Goal: Information Seeking & Learning: Learn about a topic

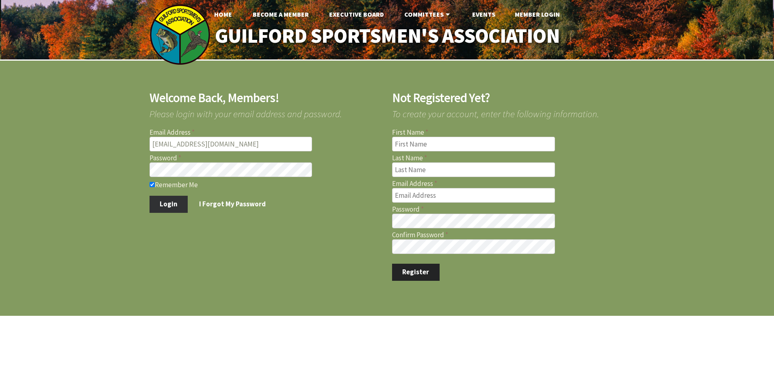
type input "[EMAIL_ADDRESS][DOMAIN_NAME]"
click at [168, 203] on button "Login" at bounding box center [169, 204] width 39 height 17
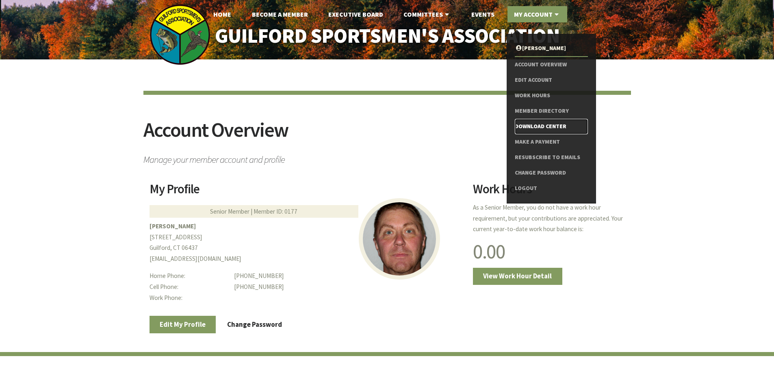
click at [532, 128] on link "Download Center" at bounding box center [551, 126] width 73 height 15
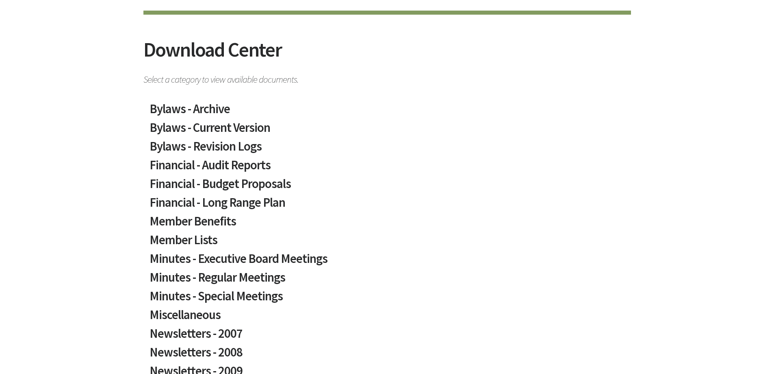
scroll to position [81, 0]
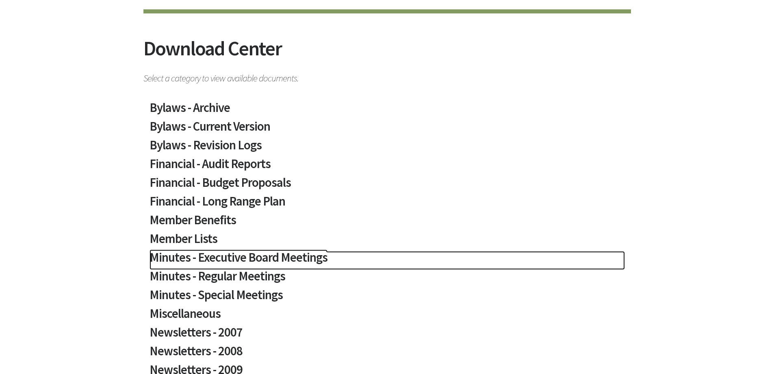
click at [300, 256] on h2 "Minutes - Executive Board Meetings" at bounding box center [388, 260] width 476 height 19
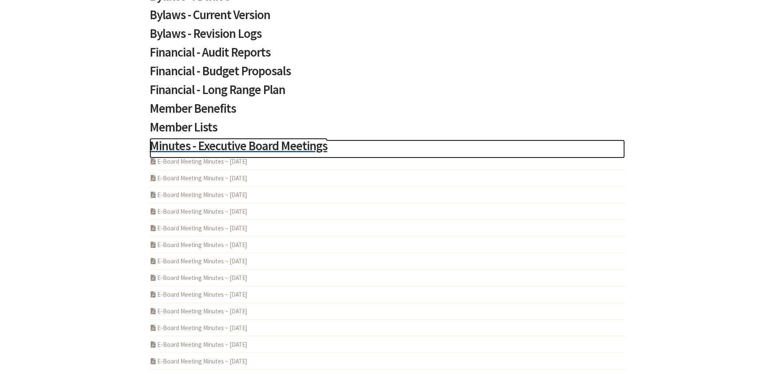
scroll to position [203, 0]
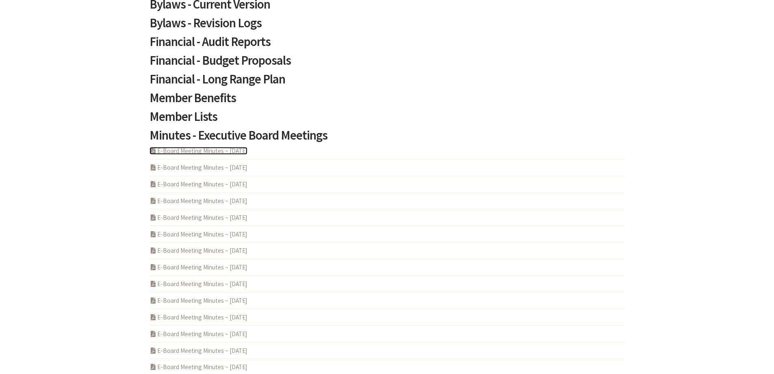
click at [239, 150] on link "PDF Acrobat Document E-Board Meeting Minutes ~ 2025-09-28" at bounding box center [199, 151] width 98 height 8
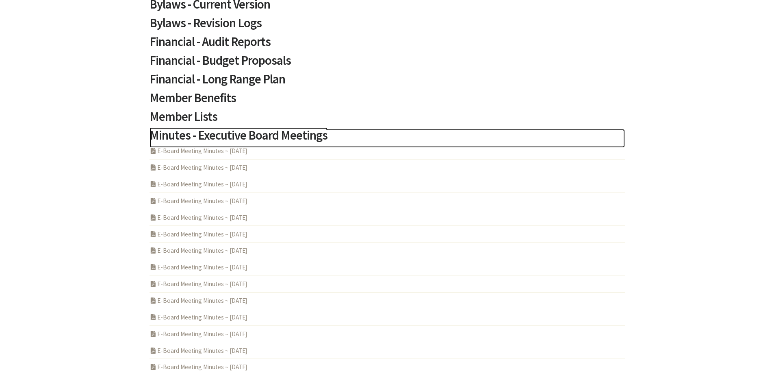
click at [261, 136] on h2 "Minutes - Executive Board Meetings" at bounding box center [388, 138] width 476 height 19
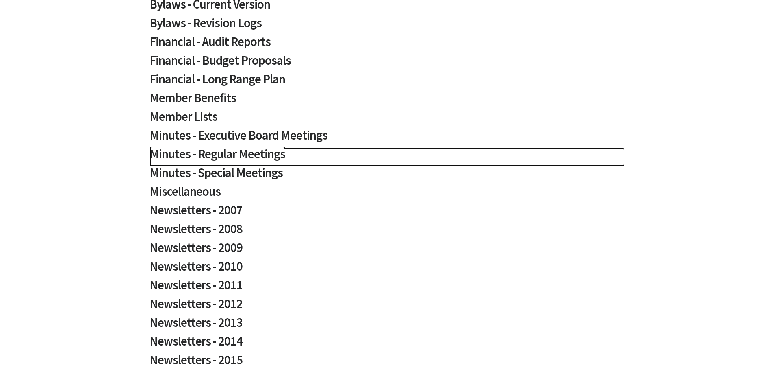
click at [252, 156] on h2 "Minutes - Regular Meetings" at bounding box center [388, 157] width 476 height 19
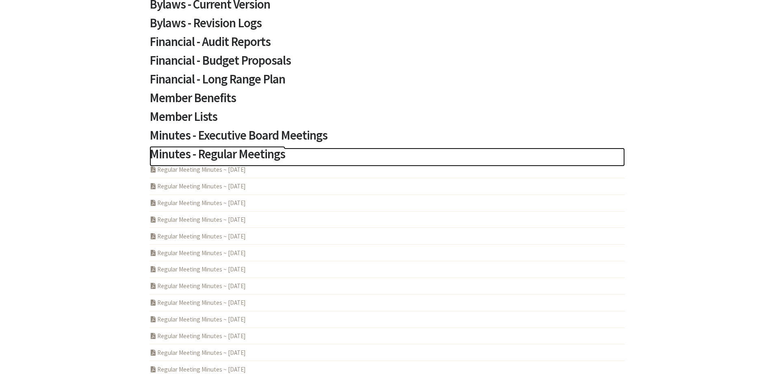
click at [253, 152] on h2 "Minutes - Regular Meetings" at bounding box center [388, 157] width 476 height 19
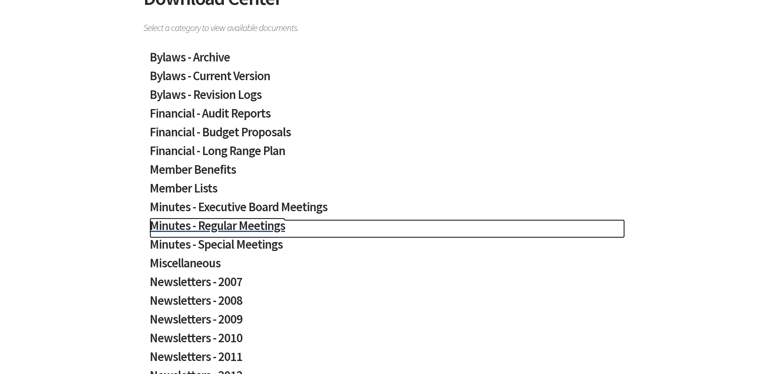
scroll to position [0, 0]
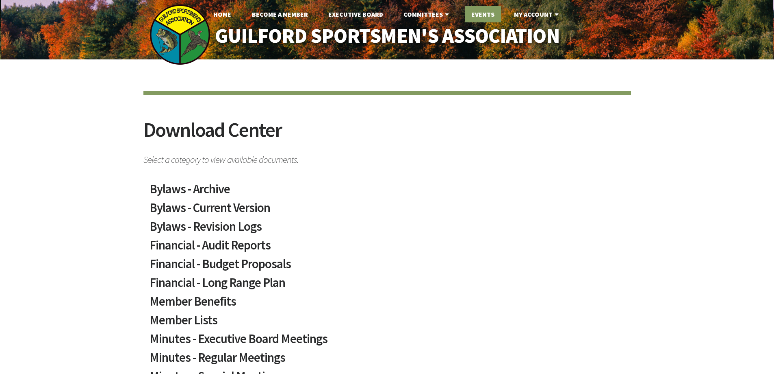
click at [476, 15] on link "Events" at bounding box center [483, 14] width 36 height 16
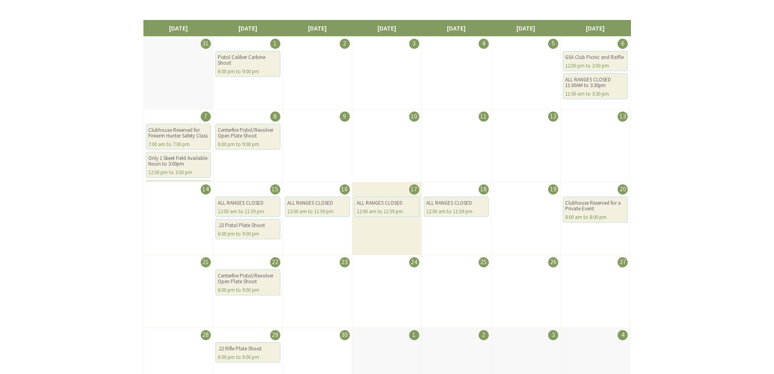
scroll to position [81, 0]
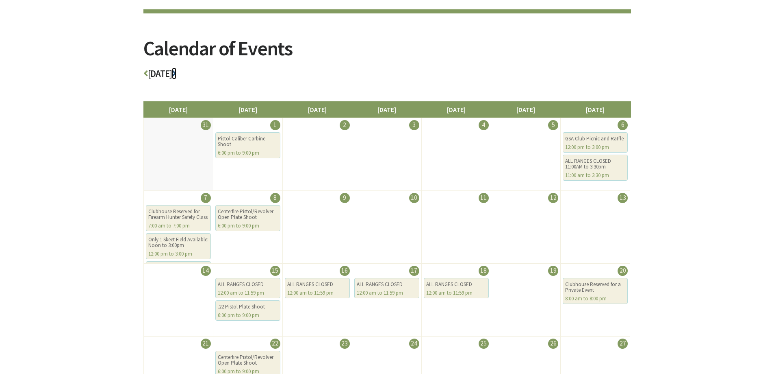
click at [176, 75] on icon at bounding box center [174, 73] width 4 height 9
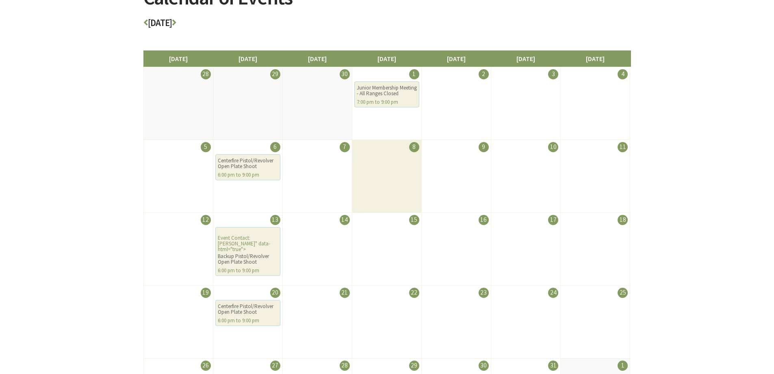
scroll to position [122, 0]
